Goal: Transaction & Acquisition: Purchase product/service

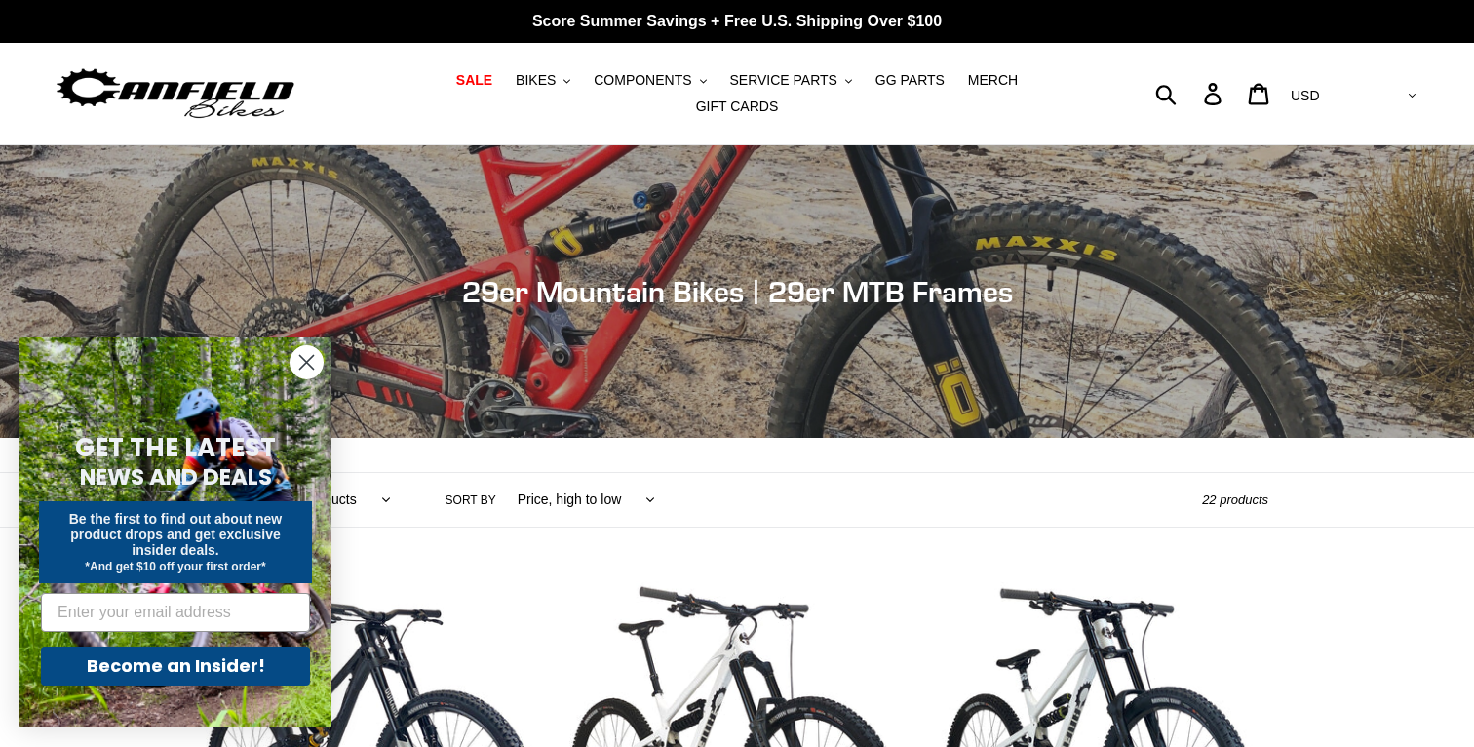
click at [307, 360] on circle "Close dialog" at bounding box center [307, 362] width 32 height 32
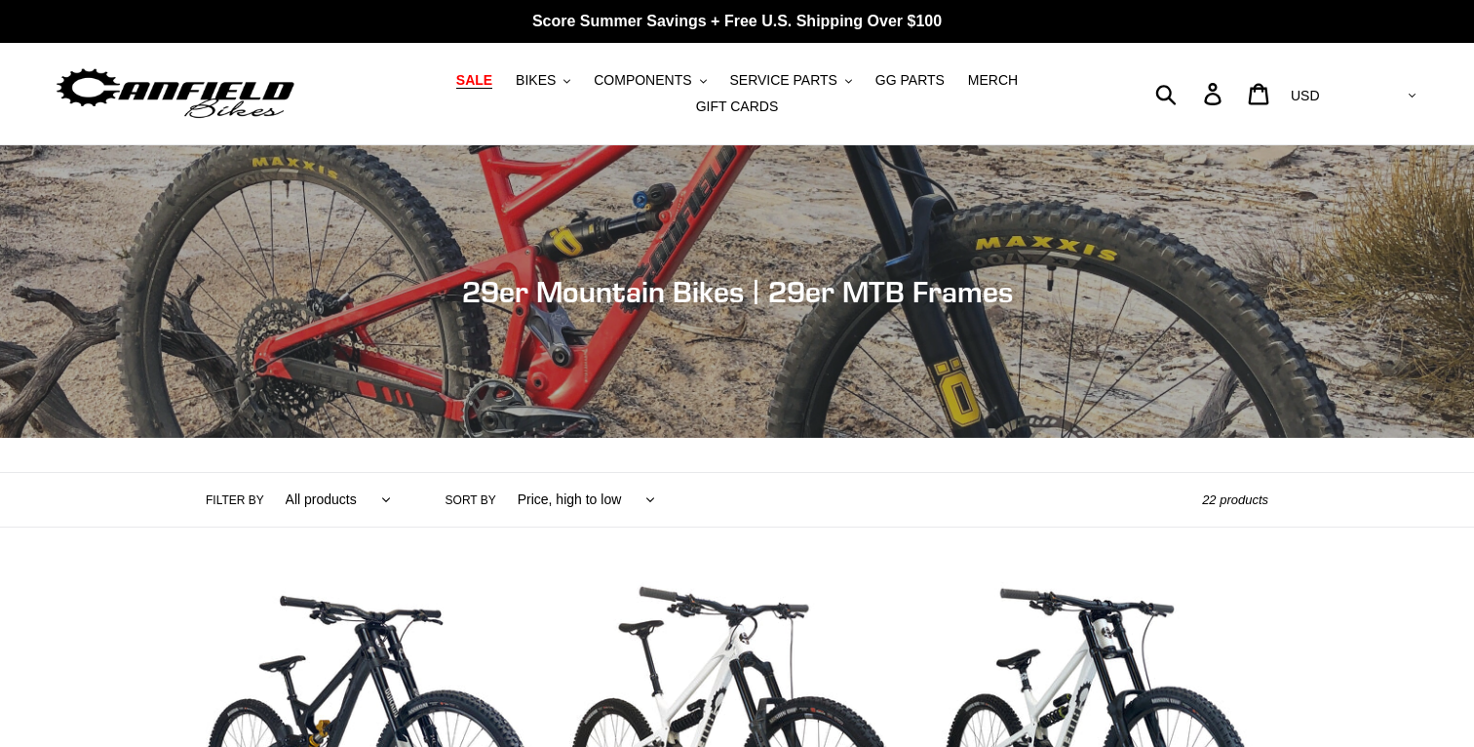
click at [456, 89] on span "SALE" at bounding box center [474, 80] width 36 height 17
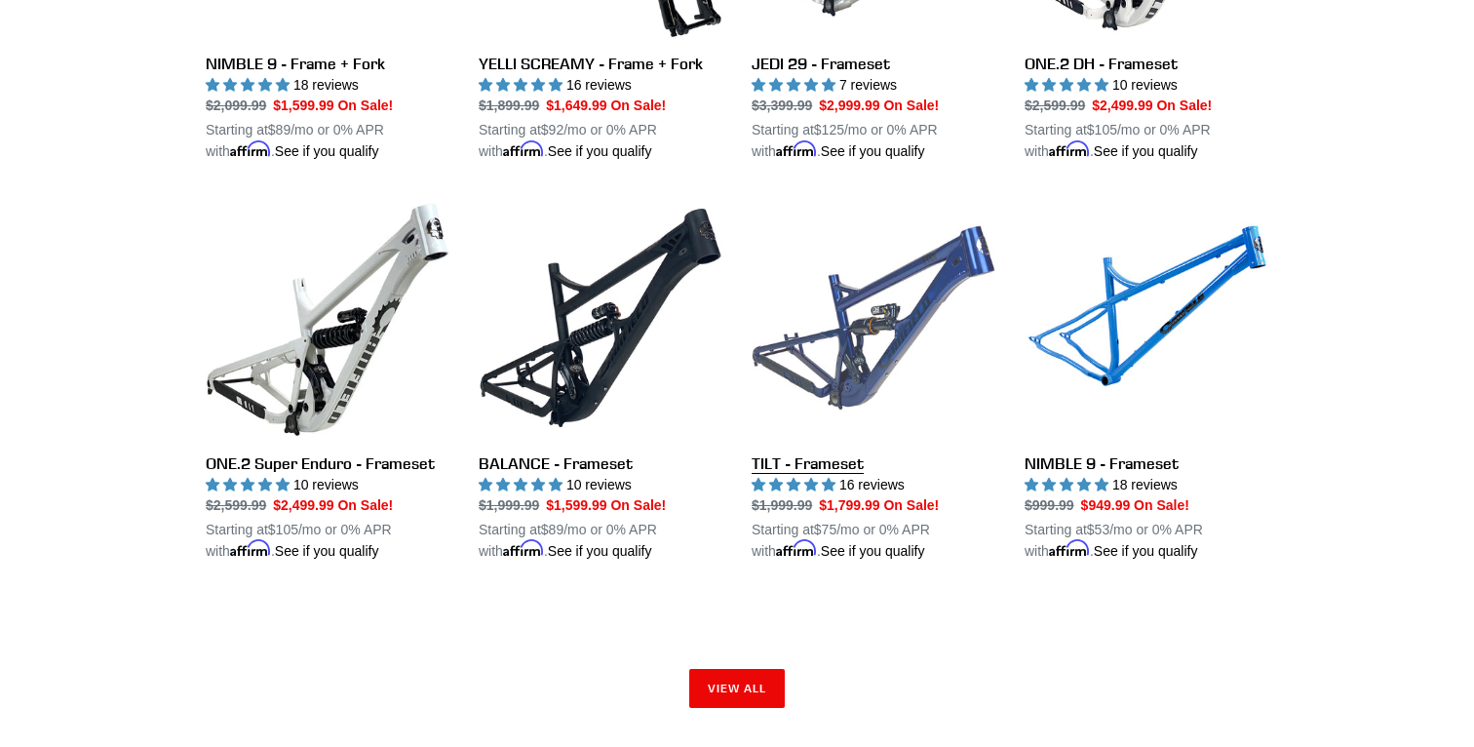
scroll to position [2791, 0]
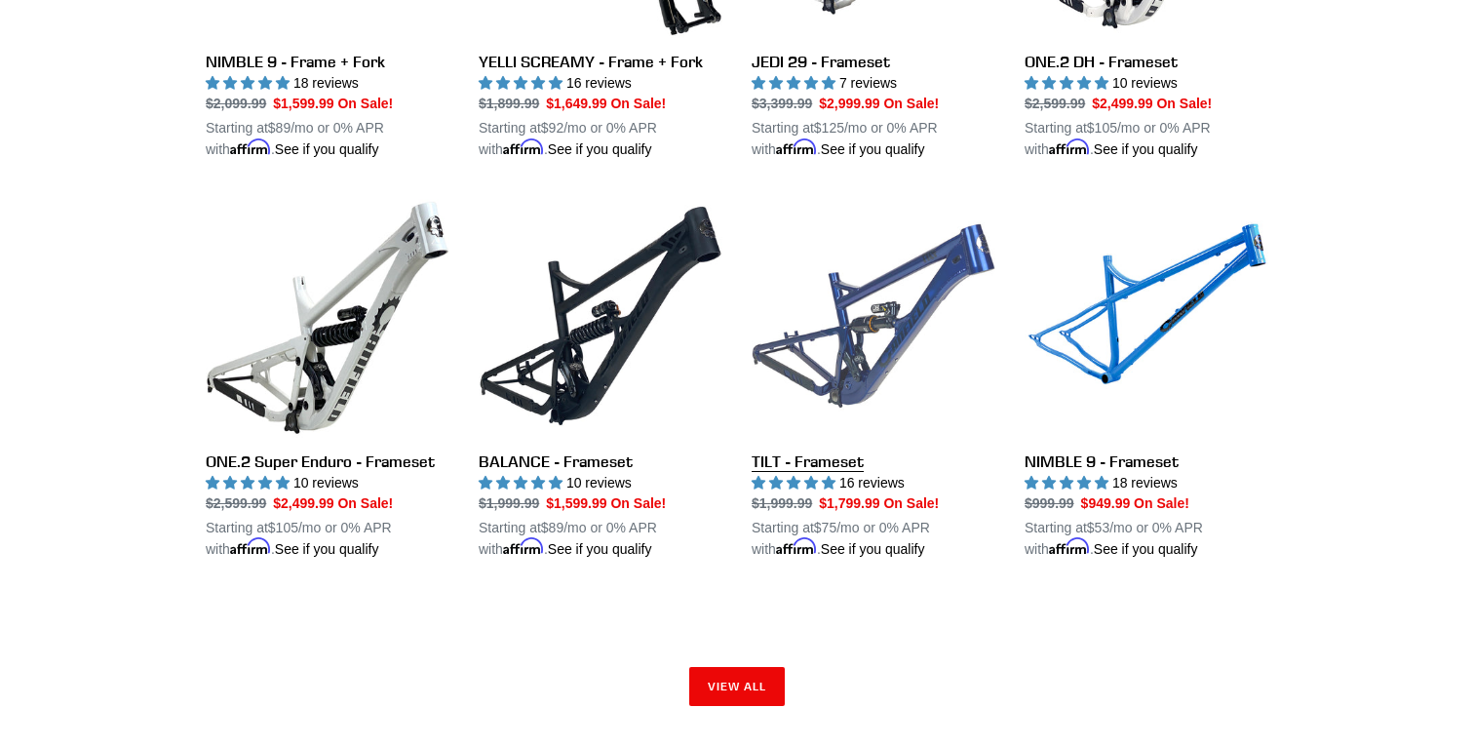
click at [870, 290] on link "TILT - Frameset" at bounding box center [874, 377] width 244 height 366
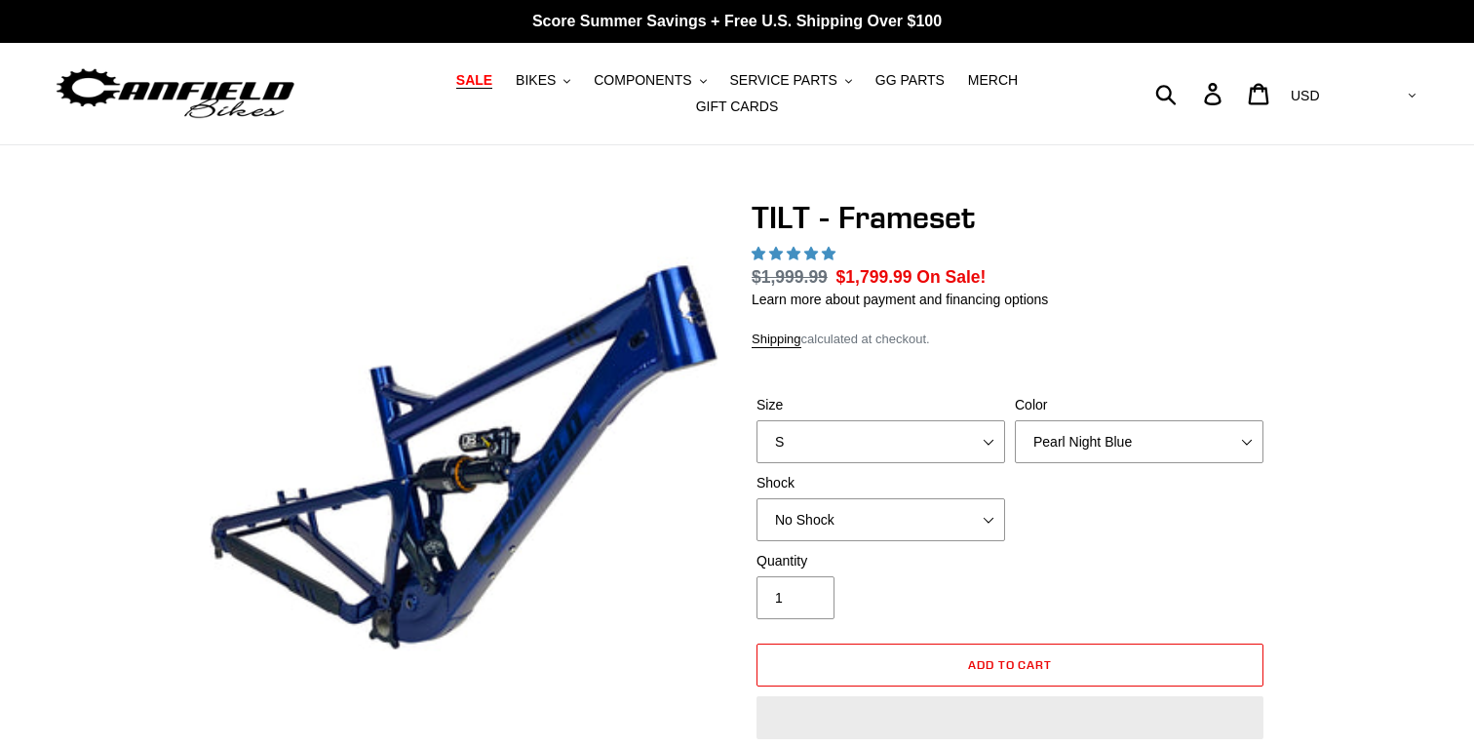
select select "highest-rating"
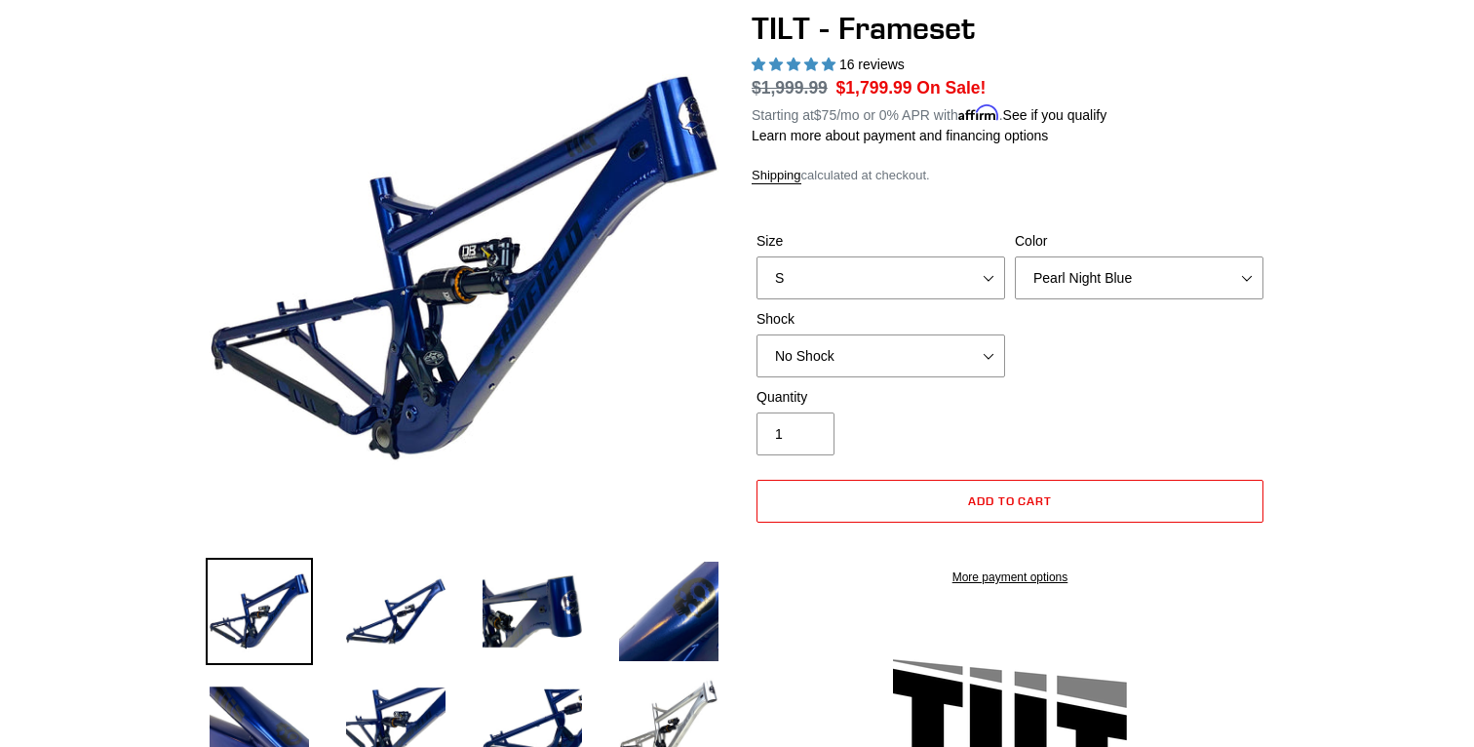
scroll to position [190, 0]
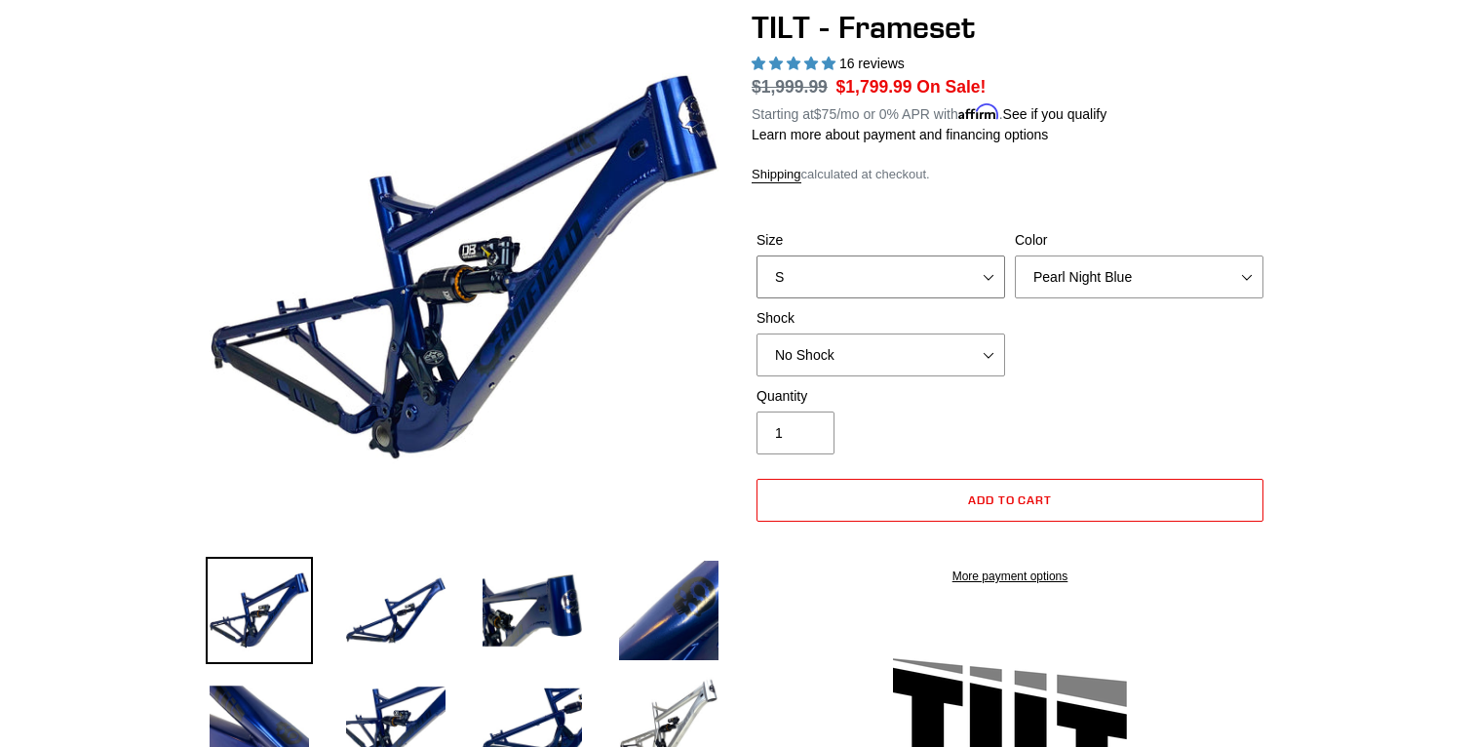
click at [867, 266] on select "S M L XL" at bounding box center [881, 276] width 249 height 43
select select "XL"
click at [757, 255] on select "S M L XL" at bounding box center [881, 276] width 249 height 43
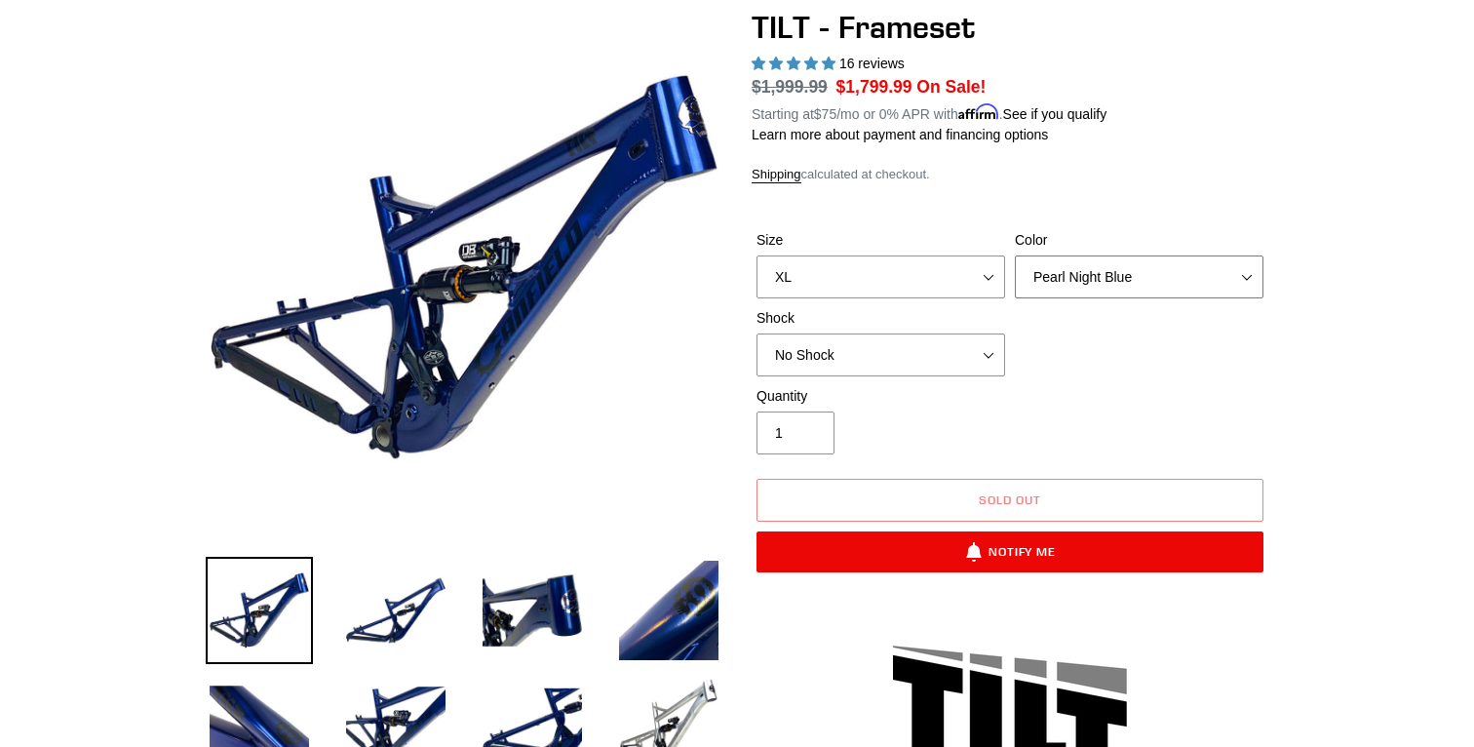
click at [1113, 260] on select "Pearl Night Blue Stealth Silver" at bounding box center [1139, 276] width 249 height 43
click at [1015, 255] on select "Pearl Night Blue Stealth Silver" at bounding box center [1139, 276] width 249 height 43
click at [985, 343] on select "No Shock Cane Creek DB Kitsuma Air RockShox Deluxe Ultimate Fox FLOAT X EXT Sto…" at bounding box center [881, 354] width 249 height 43
select select "Cane Creek DB Kitsuma Air"
click at [757, 333] on select "No Shock Cane Creek DB Kitsuma Air RockShox Deluxe Ultimate Fox FLOAT X EXT Sto…" at bounding box center [881, 354] width 249 height 43
